Goal: Find specific page/section: Find specific page/section

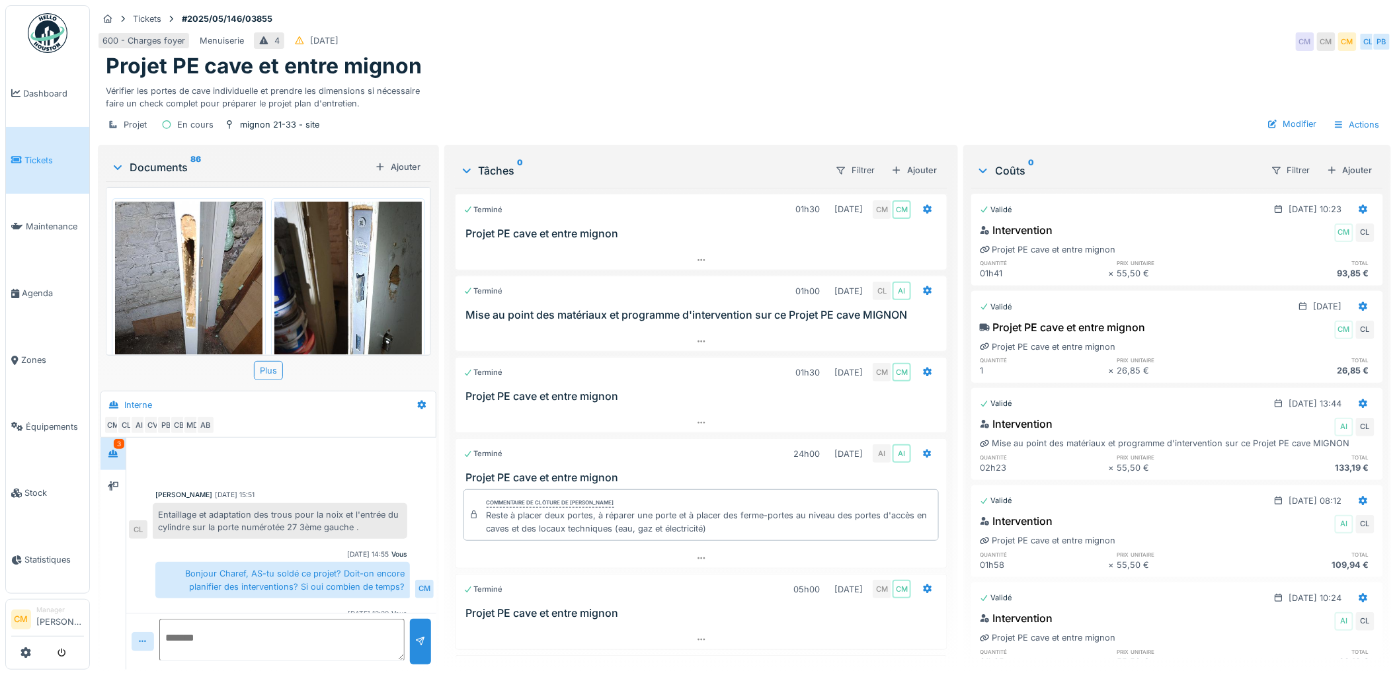
scroll to position [516, 0]
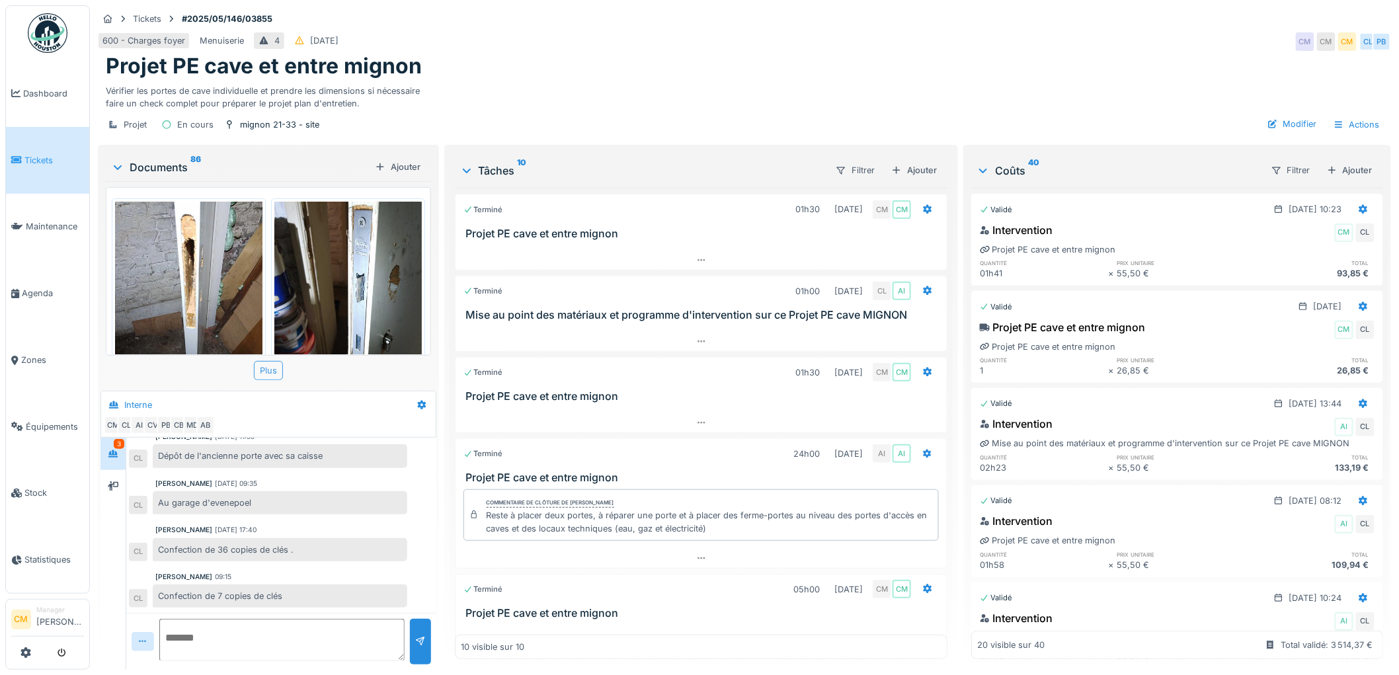
click at [264, 368] on div "Plus" at bounding box center [268, 370] width 29 height 19
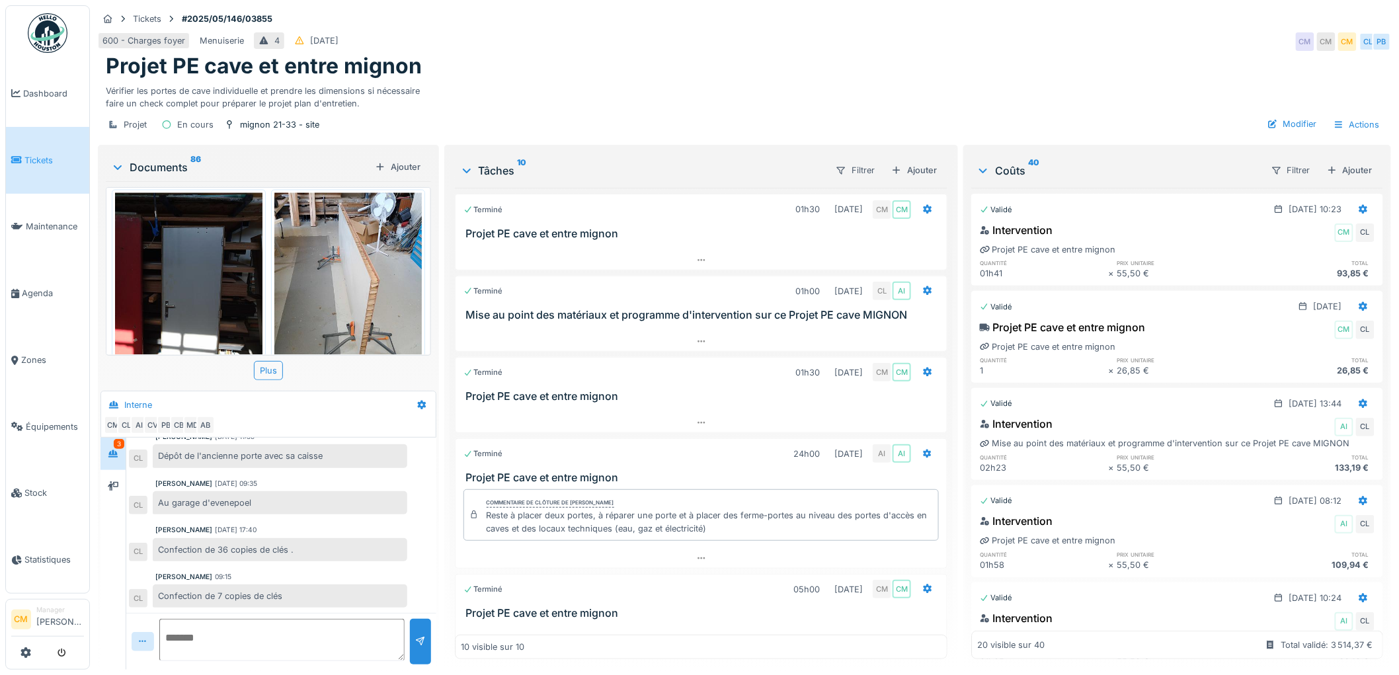
scroll to position [0, 0]
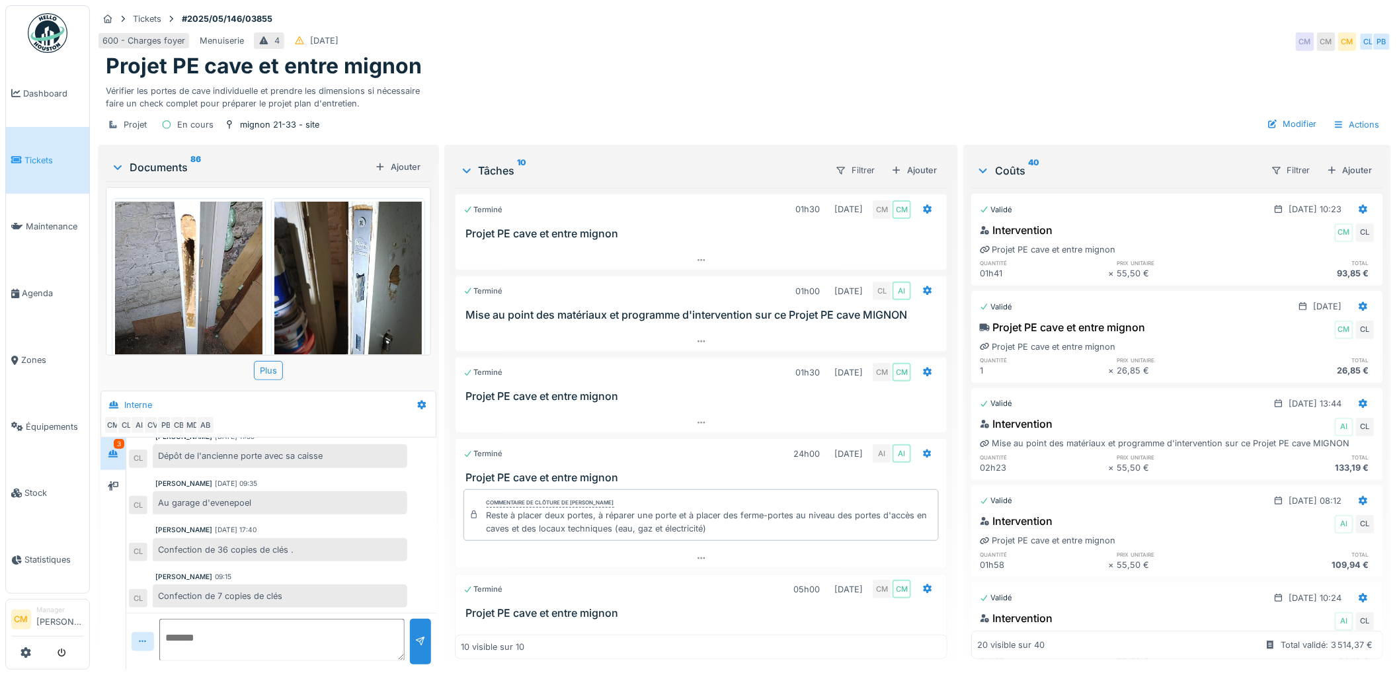
click at [114, 164] on icon at bounding box center [117, 167] width 11 height 13
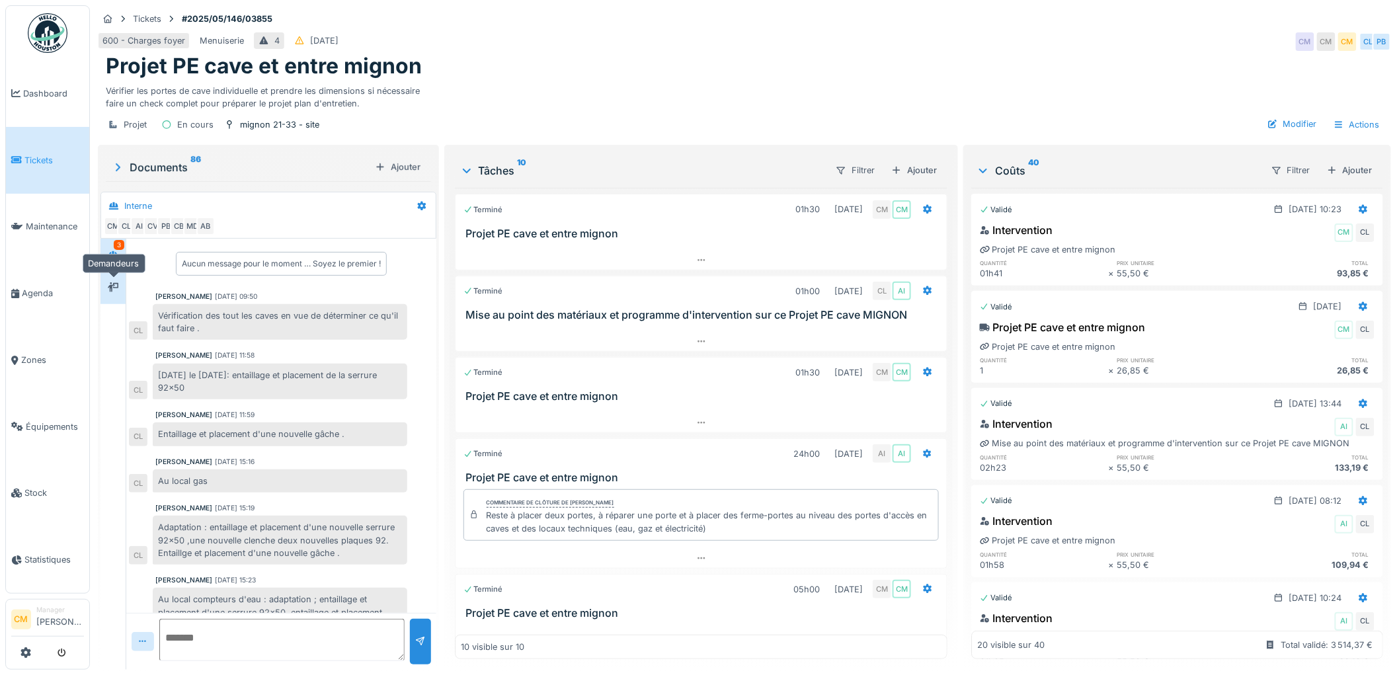
click at [114, 291] on icon at bounding box center [113, 287] width 11 height 9
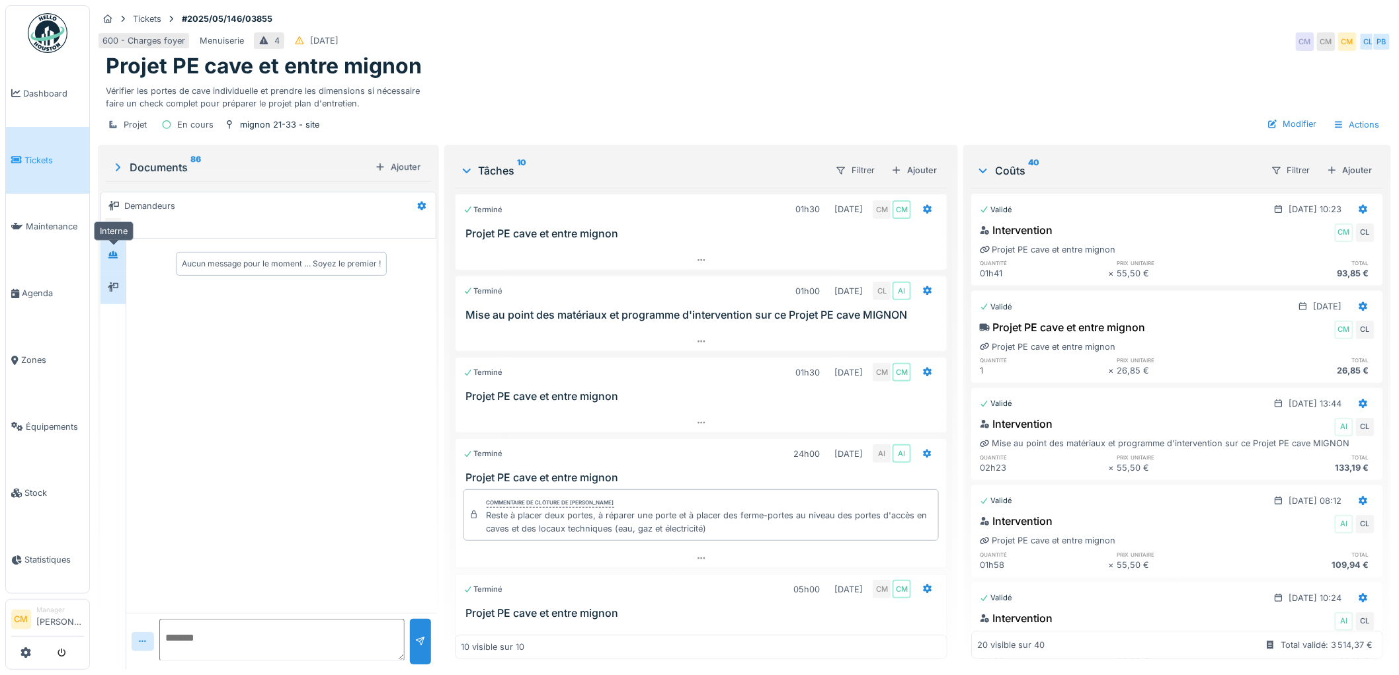
click at [111, 256] on icon at bounding box center [112, 254] width 9 height 7
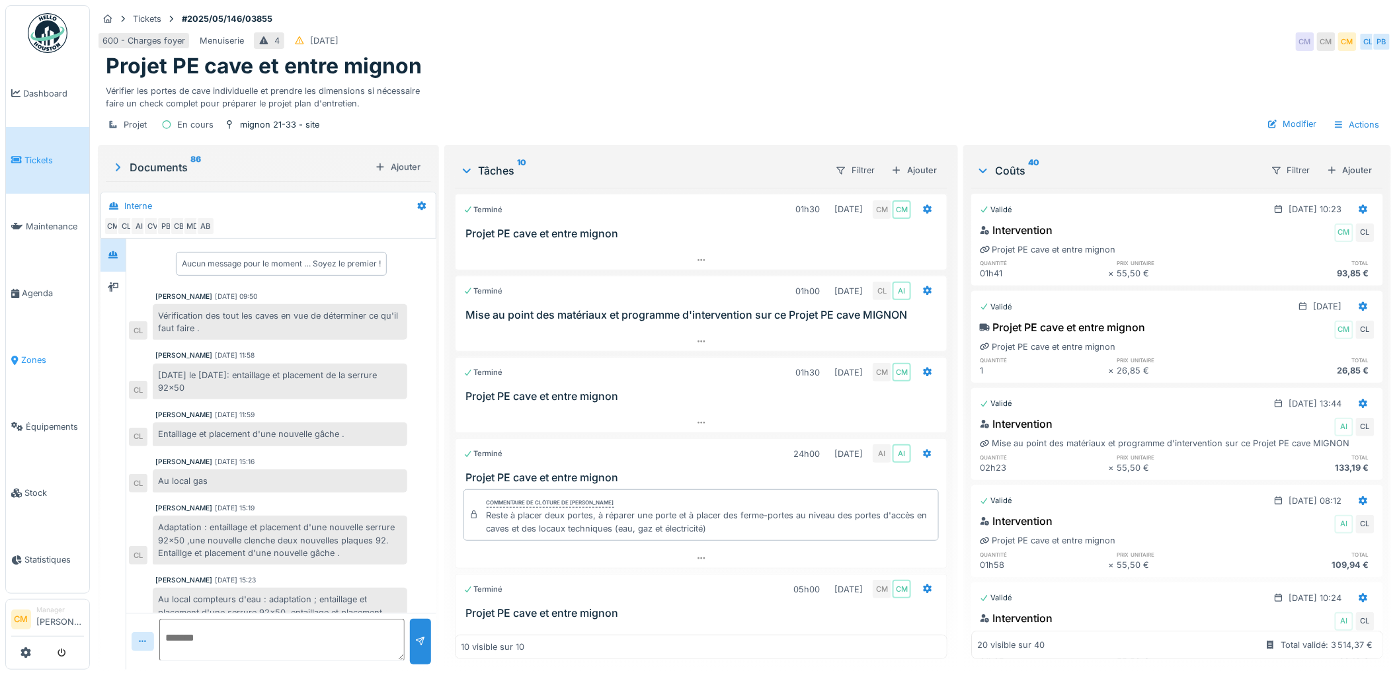
click at [31, 354] on span "Zones" at bounding box center [52, 360] width 63 height 13
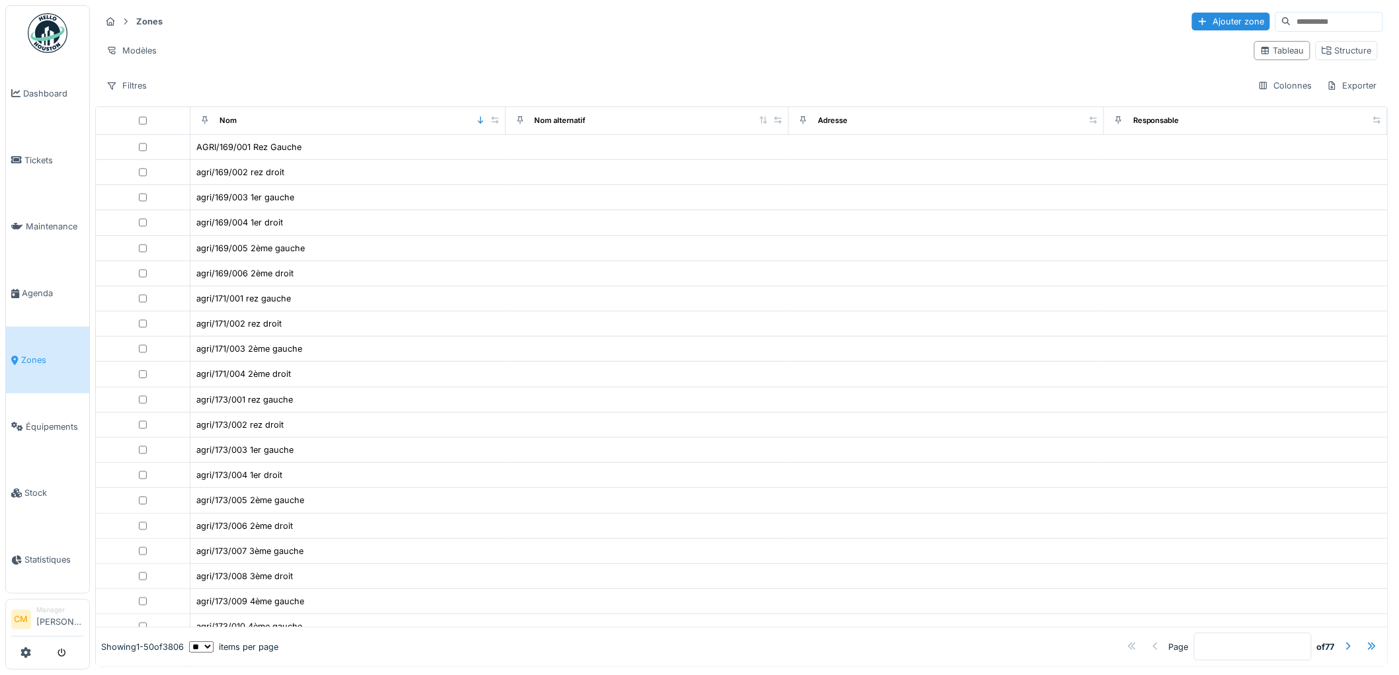
click at [1291, 24] on input at bounding box center [1336, 22] width 91 height 19
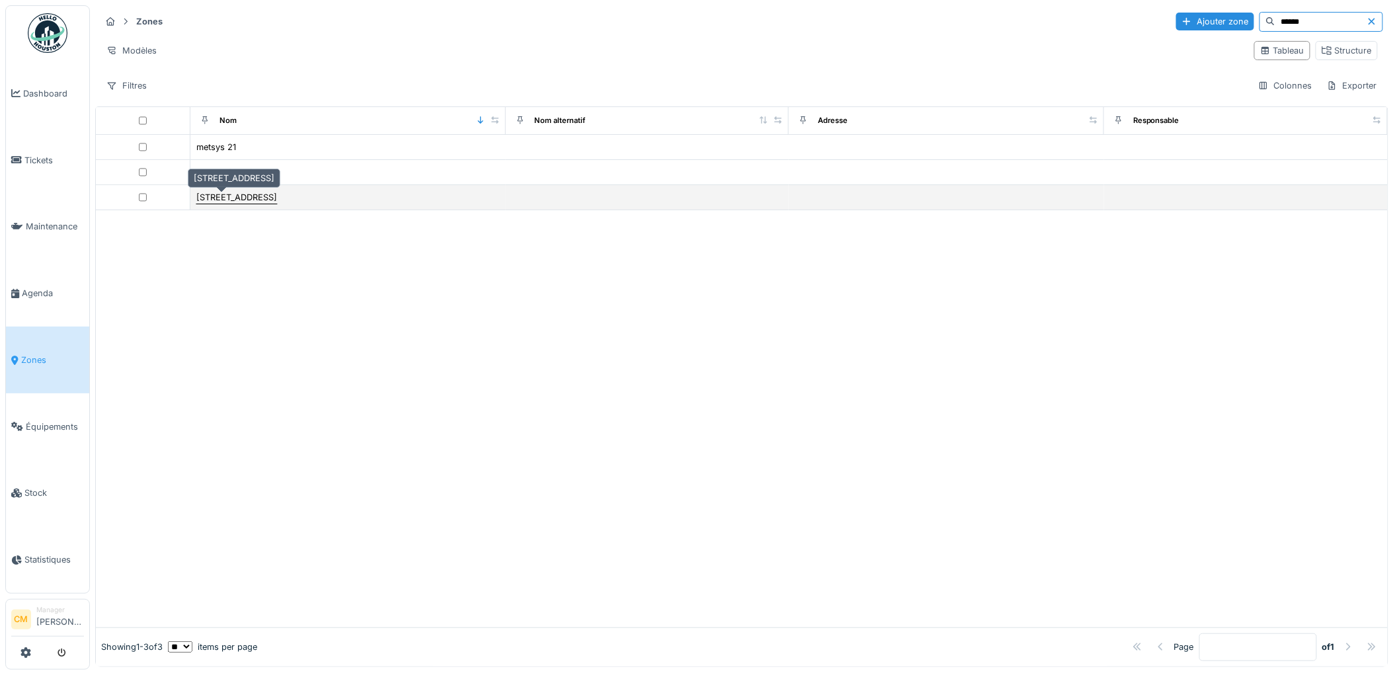
type input "******"
click at [210, 202] on div "rue metsys 21" at bounding box center [236, 197] width 81 height 13
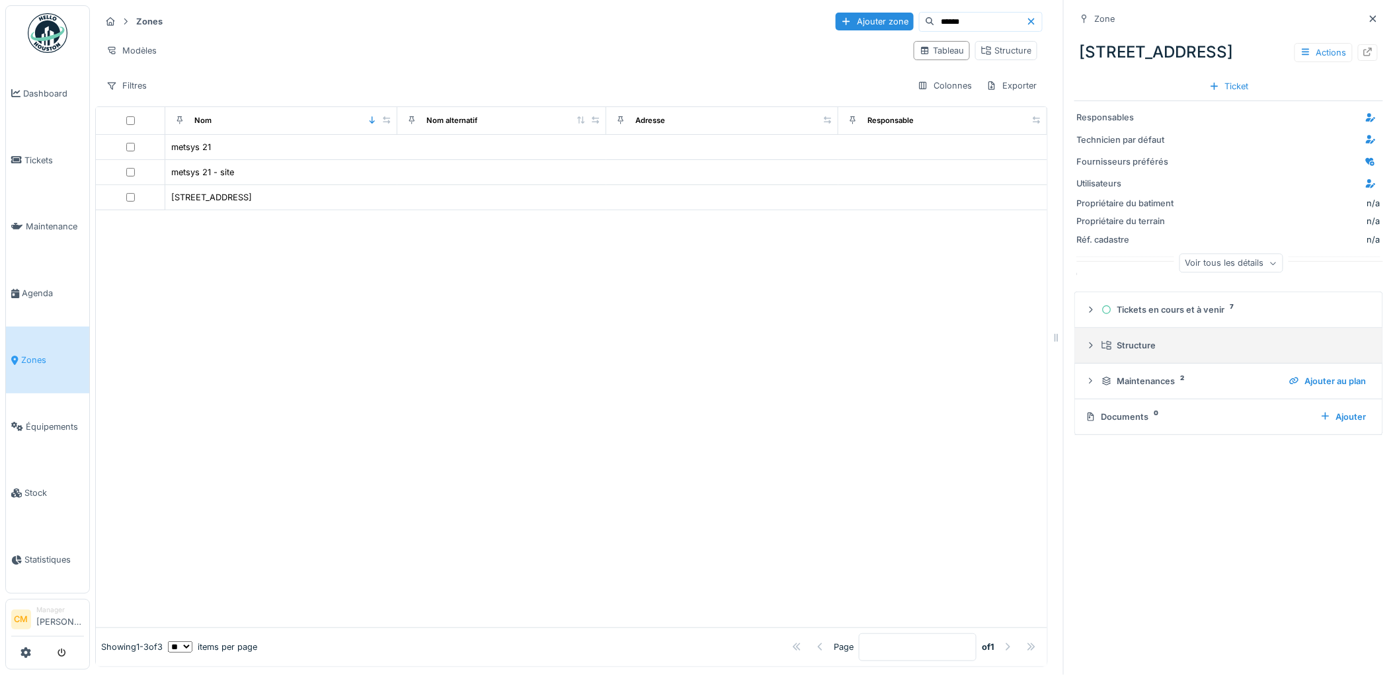
click at [1136, 346] on div "Structure" at bounding box center [1233, 345] width 265 height 13
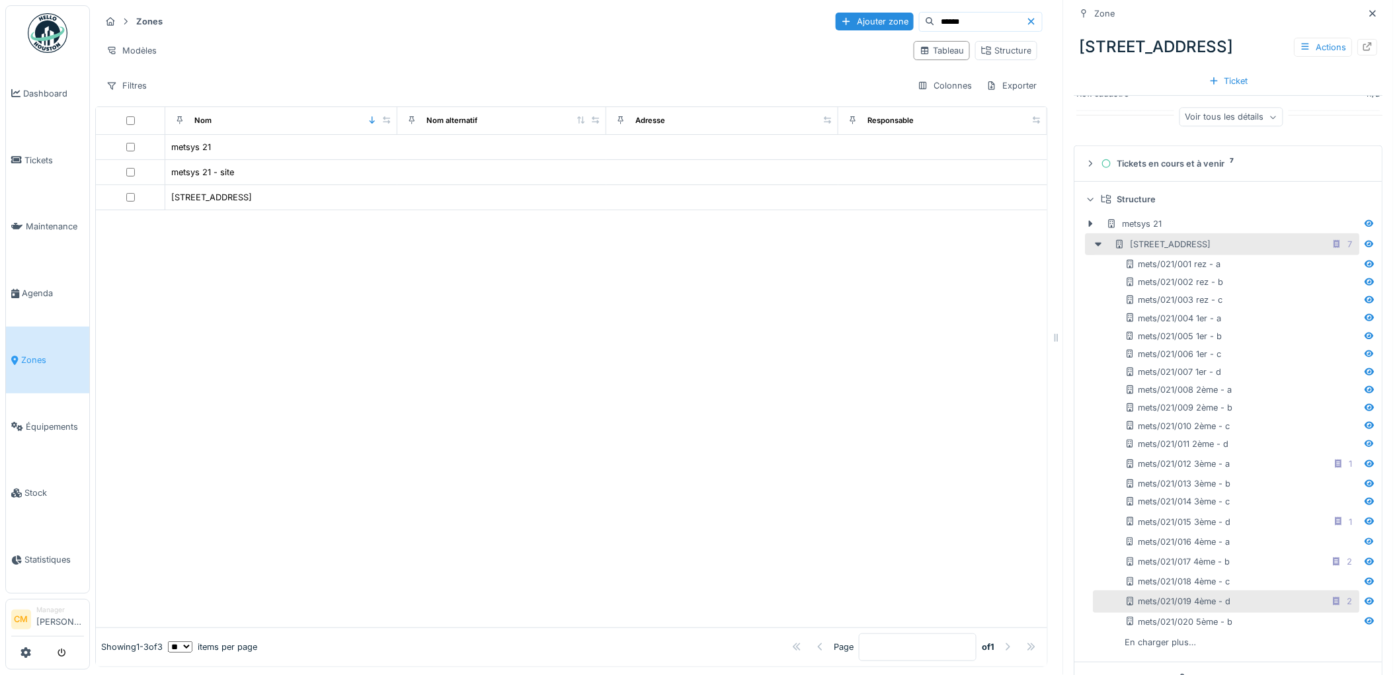
scroll to position [147, 0]
click at [1365, 523] on icon at bounding box center [1369, 520] width 9 height 7
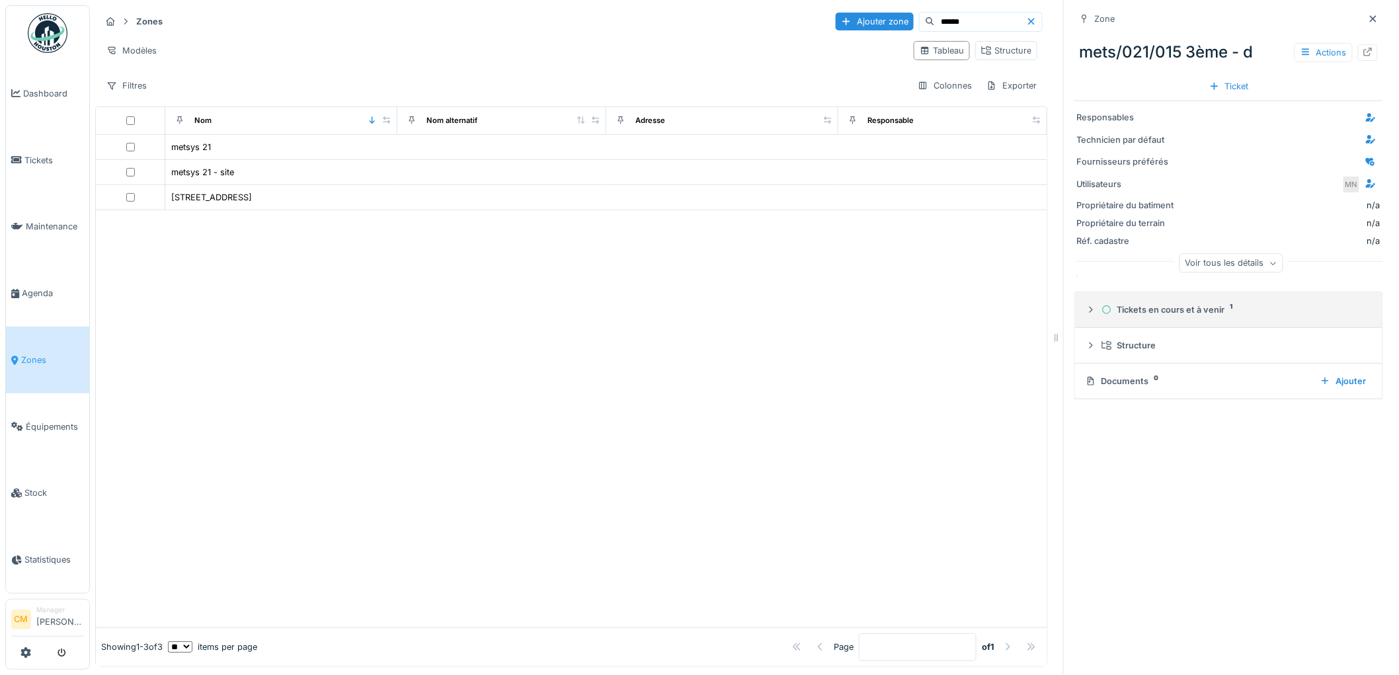
click at [1085, 314] on icon at bounding box center [1090, 309] width 11 height 9
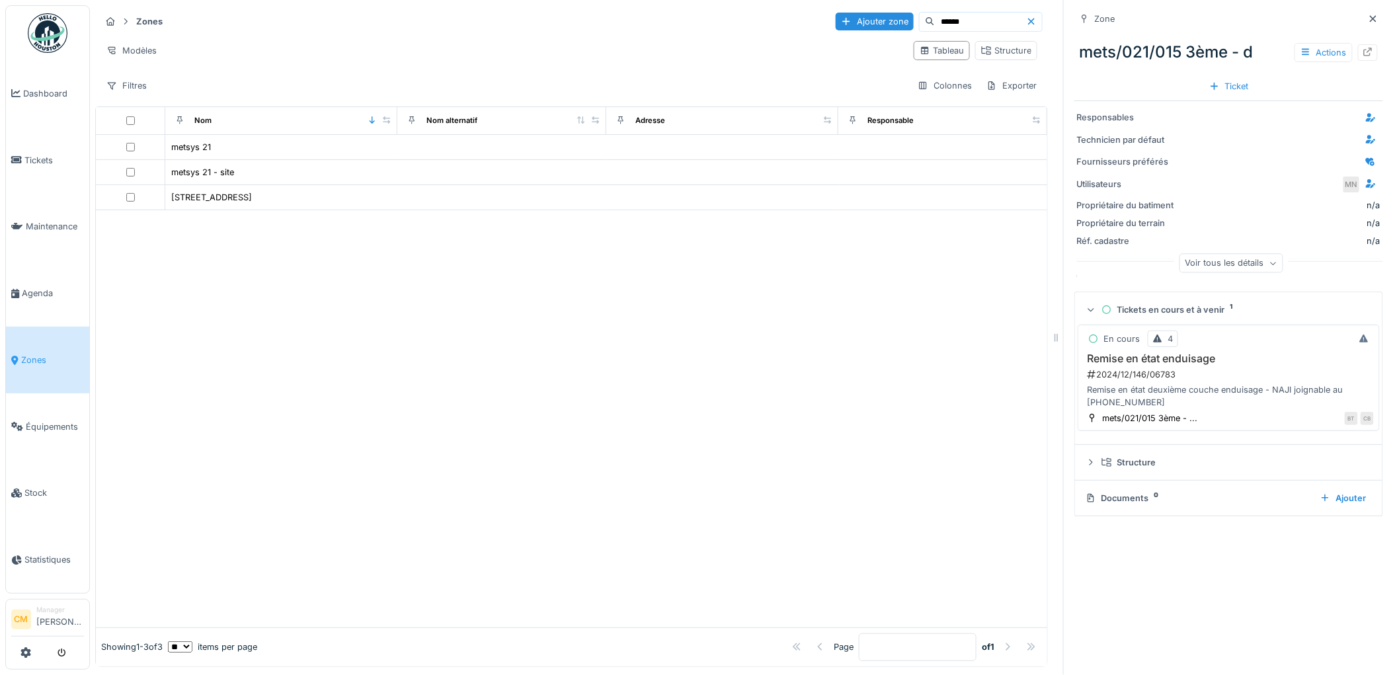
click at [1125, 381] on div "2024/12/146/06783" at bounding box center [1230, 374] width 288 height 13
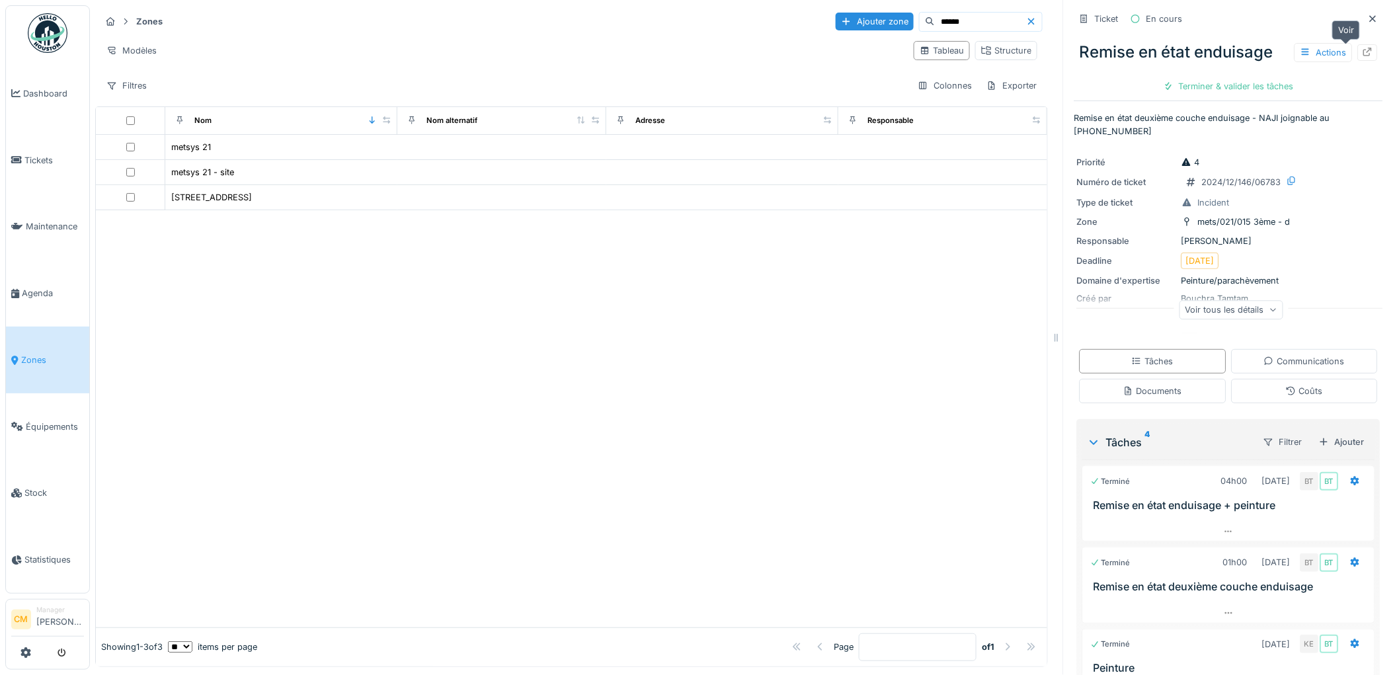
click at [1364, 55] on icon at bounding box center [1368, 52] width 9 height 9
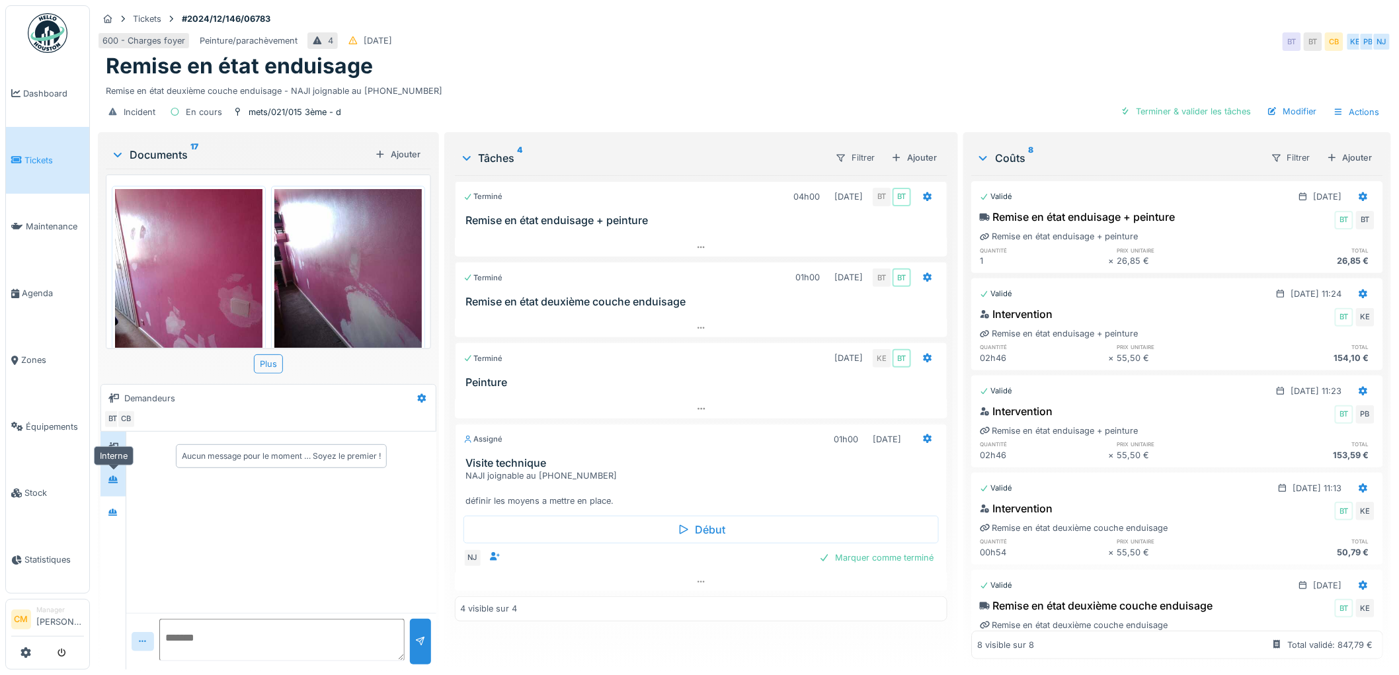
click at [114, 479] on icon at bounding box center [112, 479] width 9 height 7
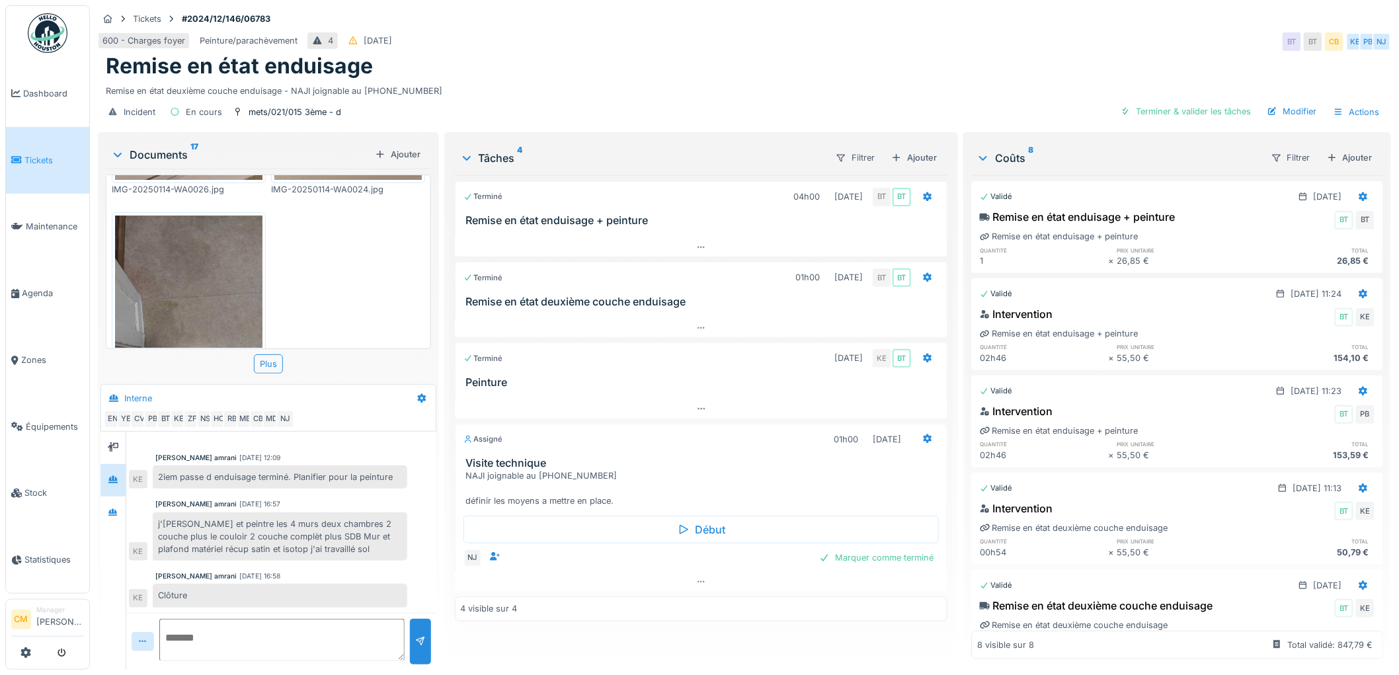
scroll to position [11, 0]
click at [696, 578] on icon at bounding box center [701, 582] width 11 height 9
